Goal: Transaction & Acquisition: Subscribe to service/newsletter

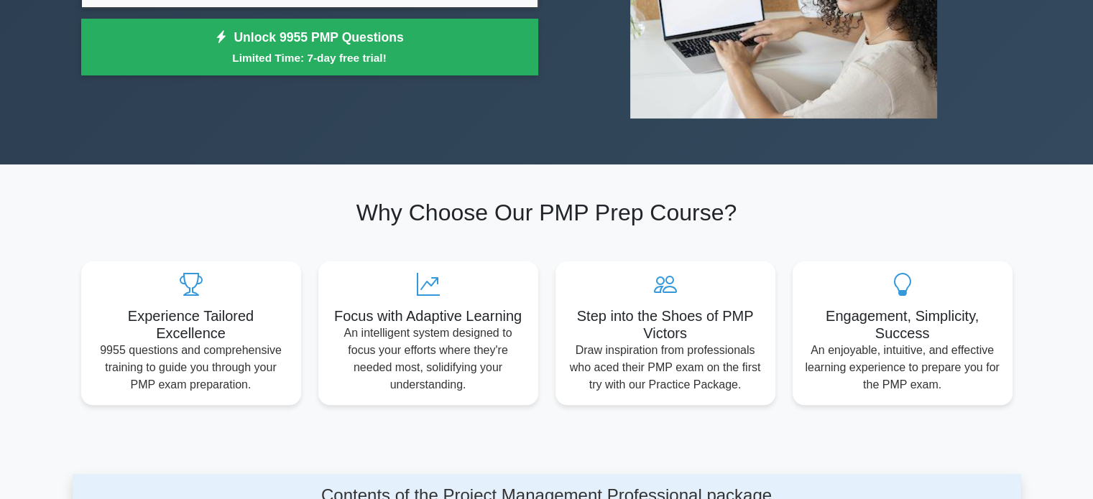
scroll to position [215, 0]
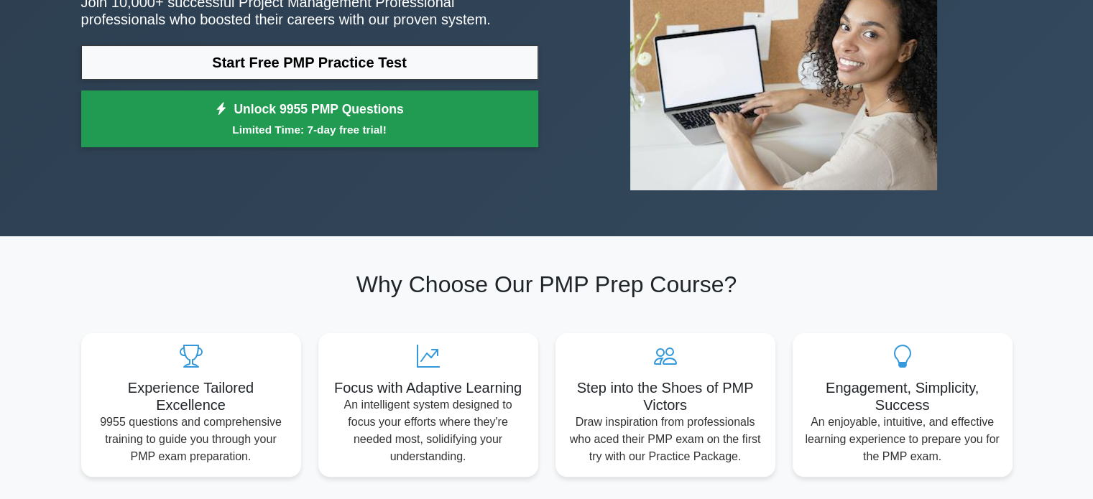
click at [277, 113] on link "Unlock 9955 PMP Questions Limited Time: 7-day free trial!" at bounding box center [309, 119] width 457 height 57
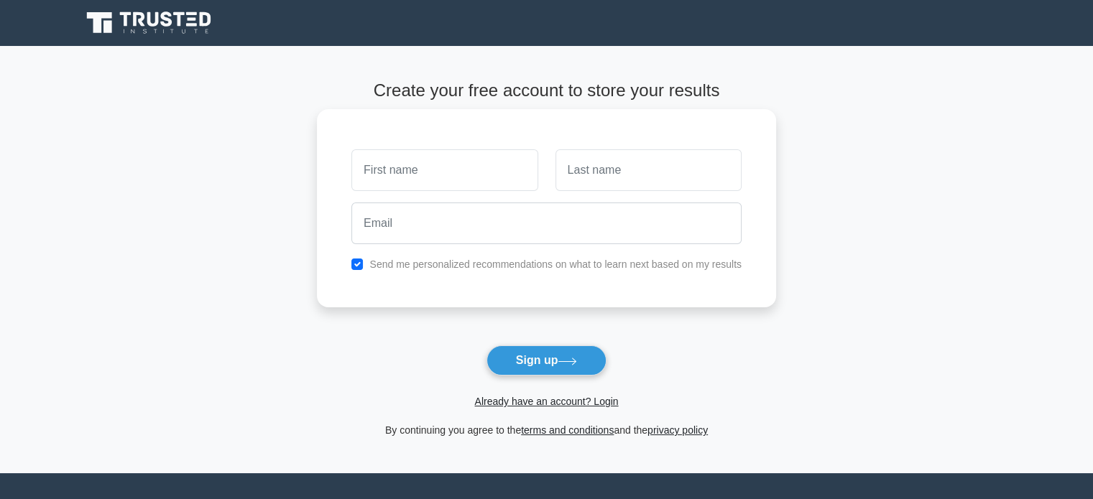
click at [366, 162] on input "text" at bounding box center [444, 170] width 186 height 42
type input "s"
type input "Sandeep"
type input "[PERSON_NAME]"
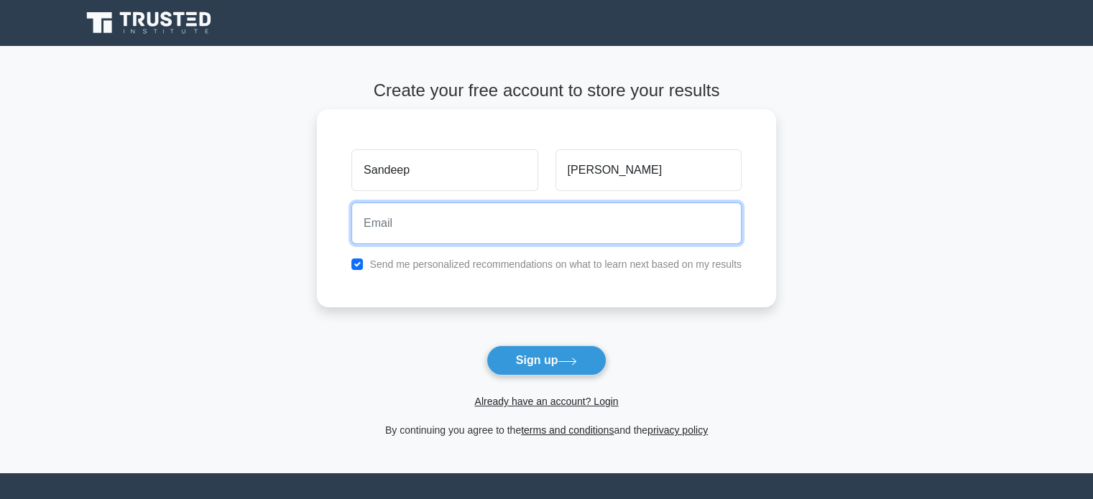
click at [565, 219] on input "email" at bounding box center [546, 224] width 390 height 42
type input "[PERSON_NAME][EMAIL_ADDRESS][PERSON_NAME][DOMAIN_NAME]"
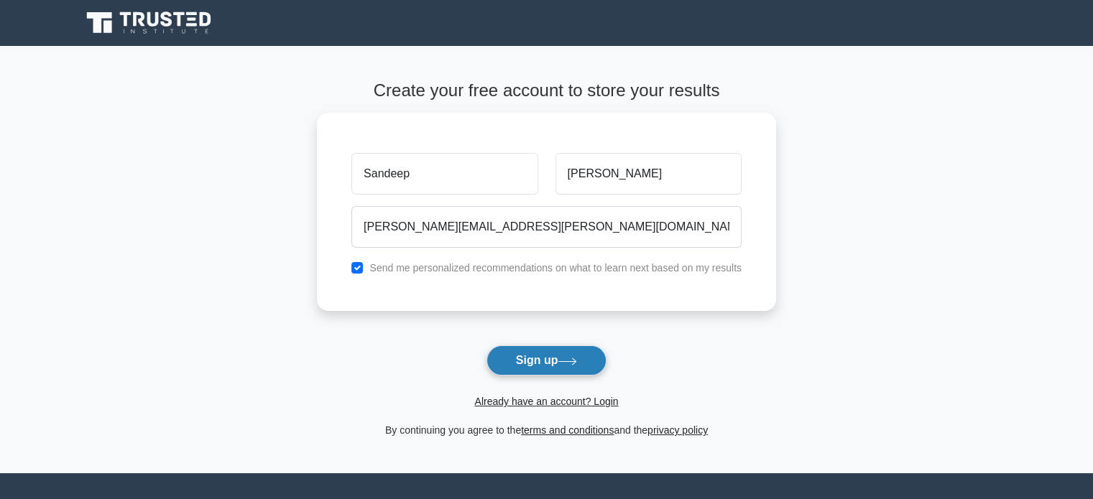
click at [553, 364] on button "Sign up" at bounding box center [546, 361] width 121 height 30
